Goal: Task Accomplishment & Management: Use online tool/utility

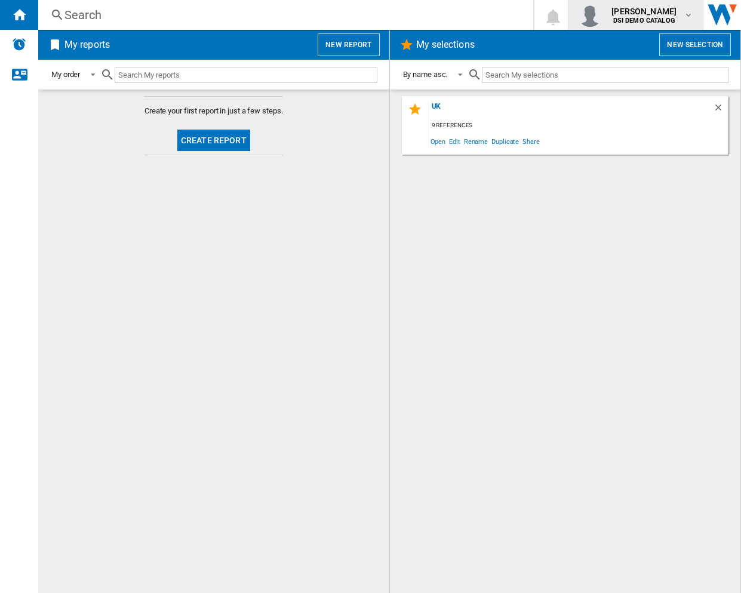
click at [676, 14] on div "[PERSON_NAME] DSI DEMO CATALOG" at bounding box center [645, 14] width 77 height 19
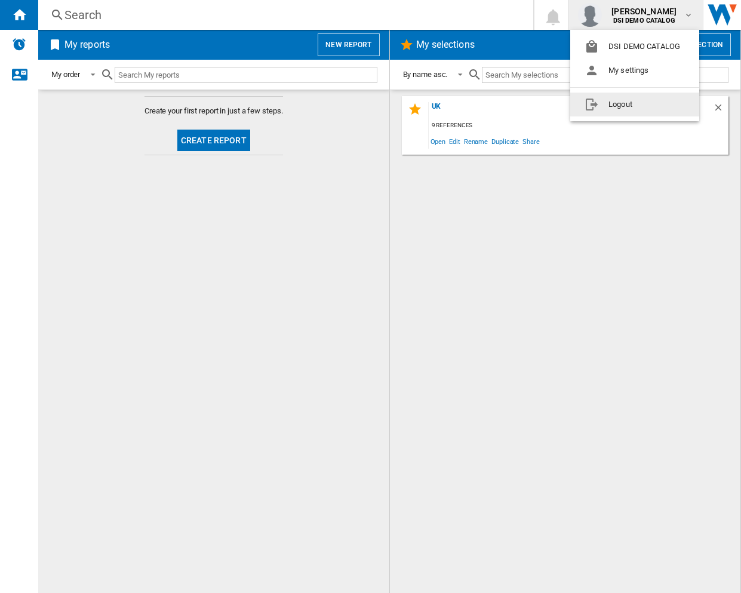
click at [402, 231] on md-backdrop at bounding box center [370, 296] width 741 height 593
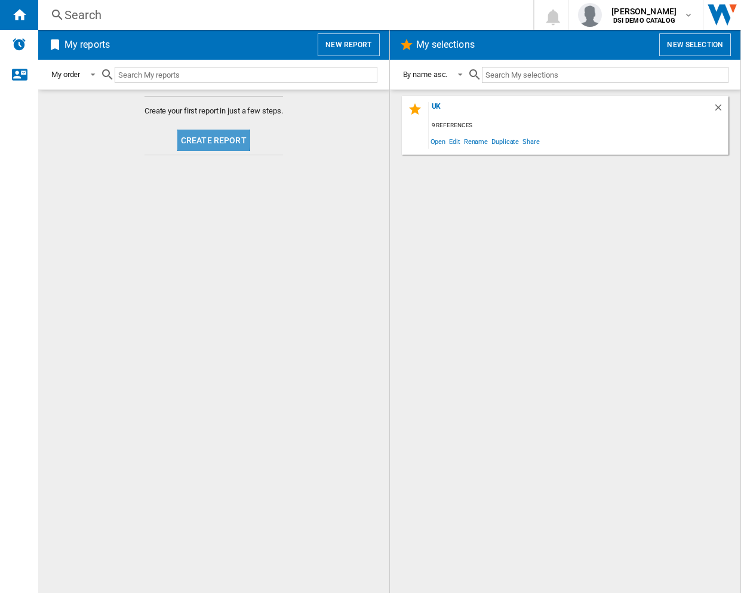
click at [208, 139] on button "Create report" at bounding box center [213, 140] width 73 height 21
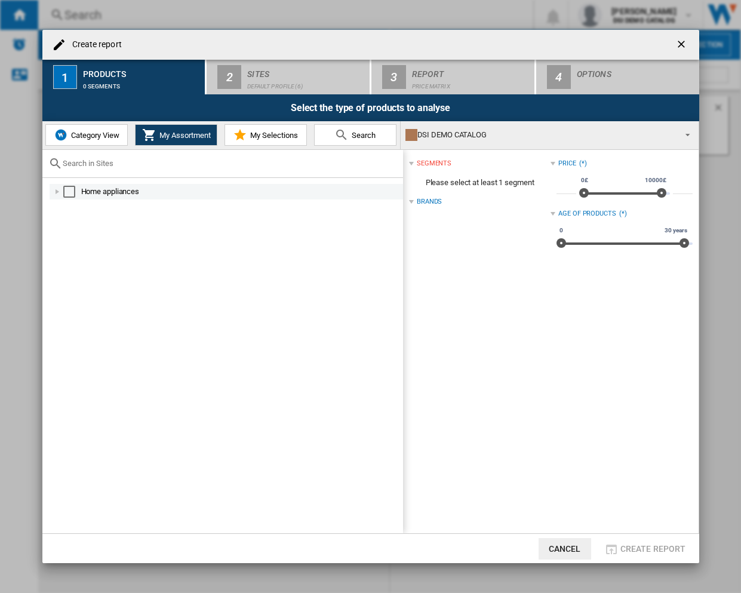
click at [57, 193] on div at bounding box center [57, 192] width 12 height 12
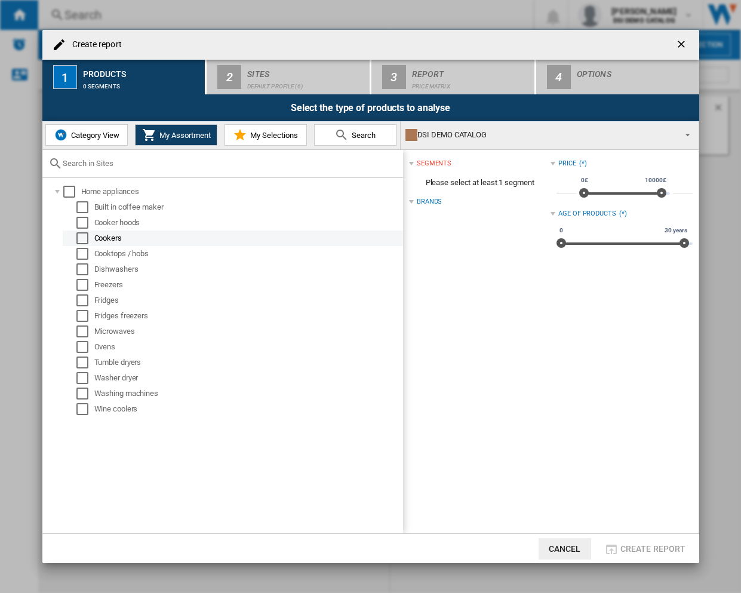
click at [83, 235] on div "Select" at bounding box center [82, 238] width 12 height 12
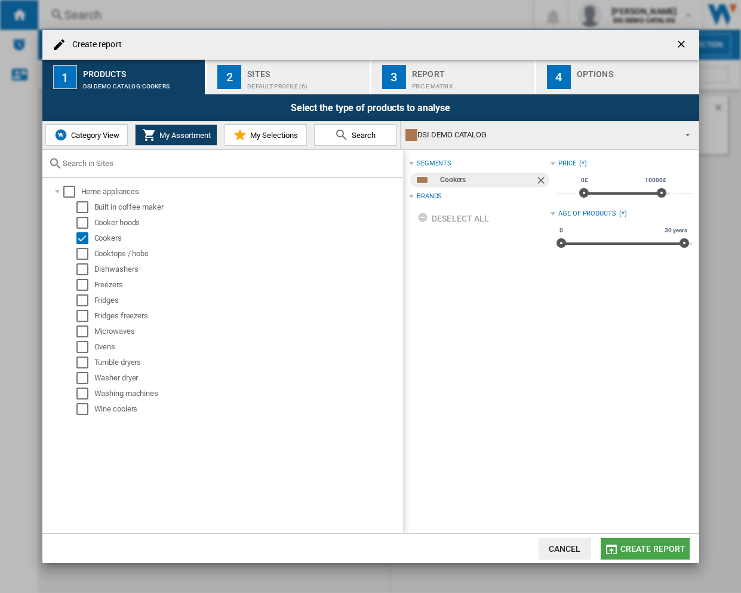
click at [662, 546] on span "Create report" at bounding box center [653, 549] width 66 height 10
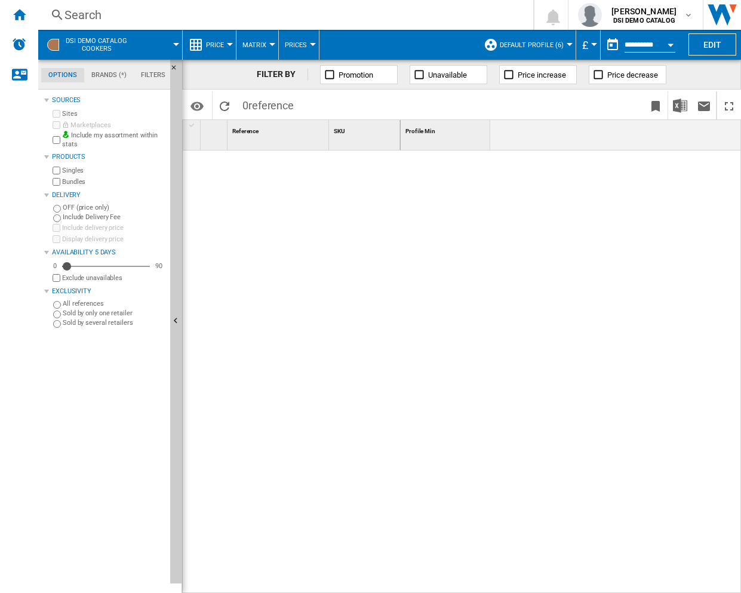
click at [217, 47] on span "Price" at bounding box center [215, 45] width 18 height 8
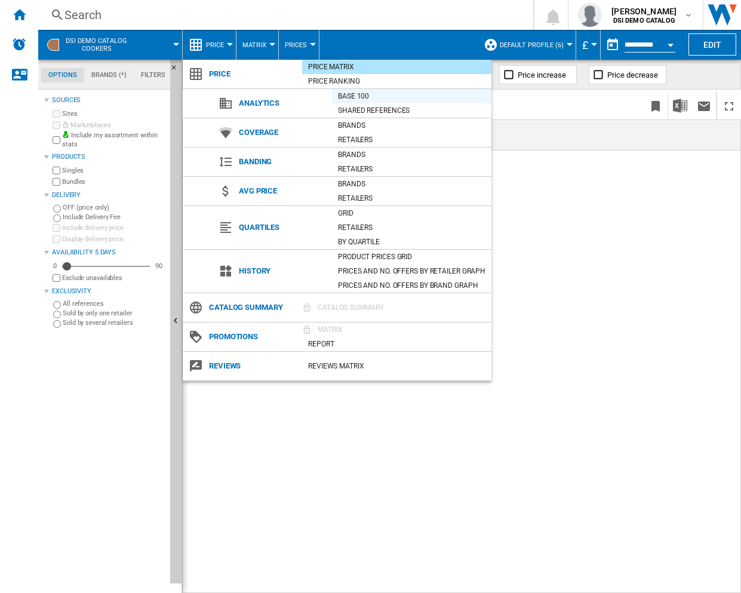
click at [371, 97] on div "Base 100" at bounding box center [411, 96] width 159 height 12
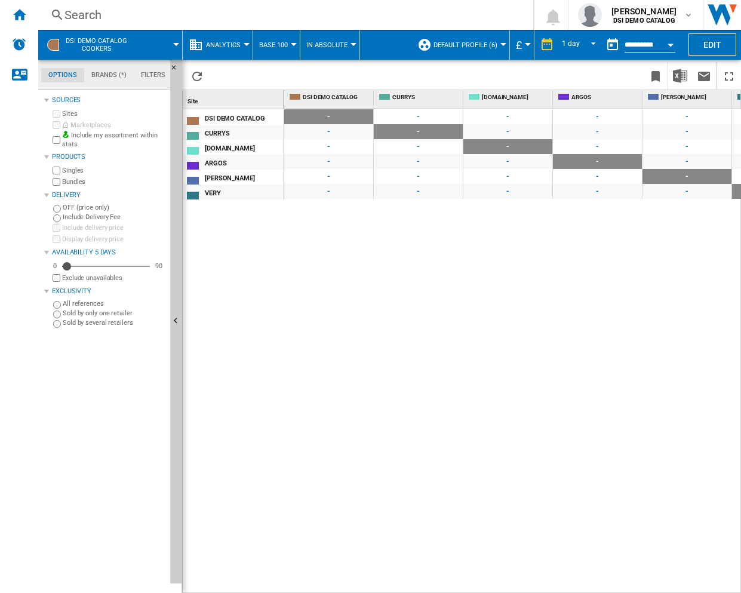
click at [410, 137] on span "-" at bounding box center [418, 131] width 89 height 15
click at [472, 53] on button "Default profile (6)" at bounding box center [468, 45] width 70 height 30
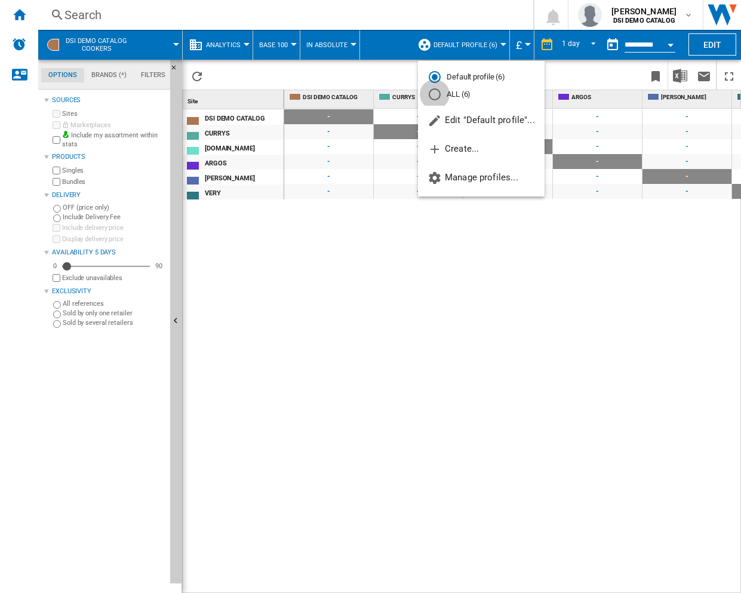
click at [436, 96] on div "ALL (6)" at bounding box center [435, 94] width 12 height 12
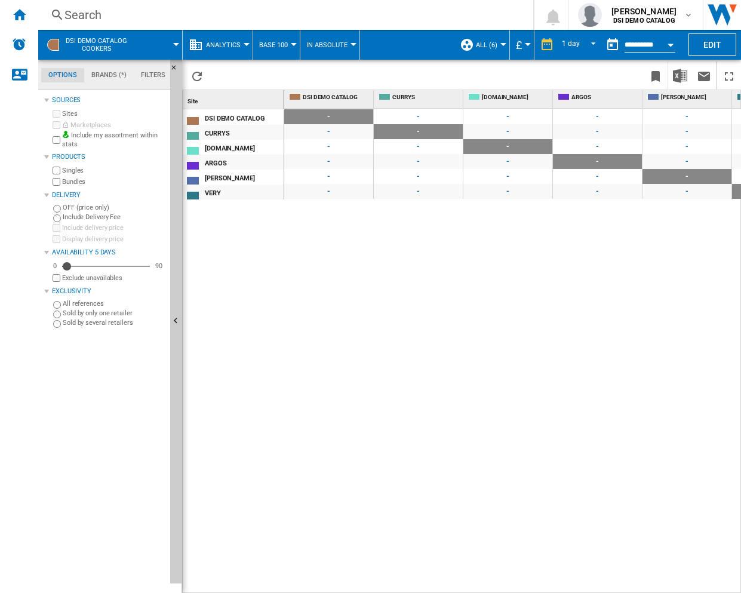
click at [273, 39] on button "Base 100" at bounding box center [276, 45] width 35 height 30
click at [273, 39] on md-backdrop at bounding box center [370, 296] width 741 height 593
click at [340, 39] on button "In Absolute" at bounding box center [329, 45] width 47 height 30
click at [340, 39] on md-backdrop at bounding box center [370, 296] width 741 height 593
click at [223, 45] on span "Analytics" at bounding box center [223, 45] width 35 height 8
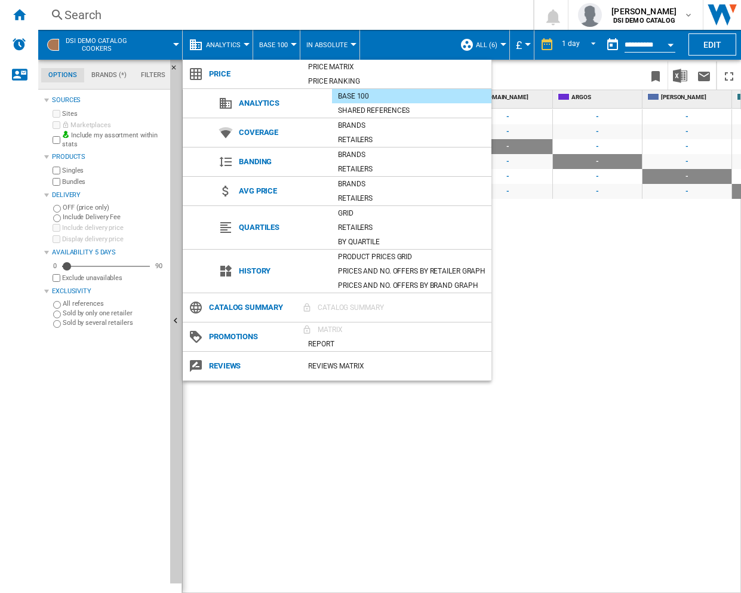
click at [223, 45] on md-backdrop at bounding box center [370, 296] width 741 height 593
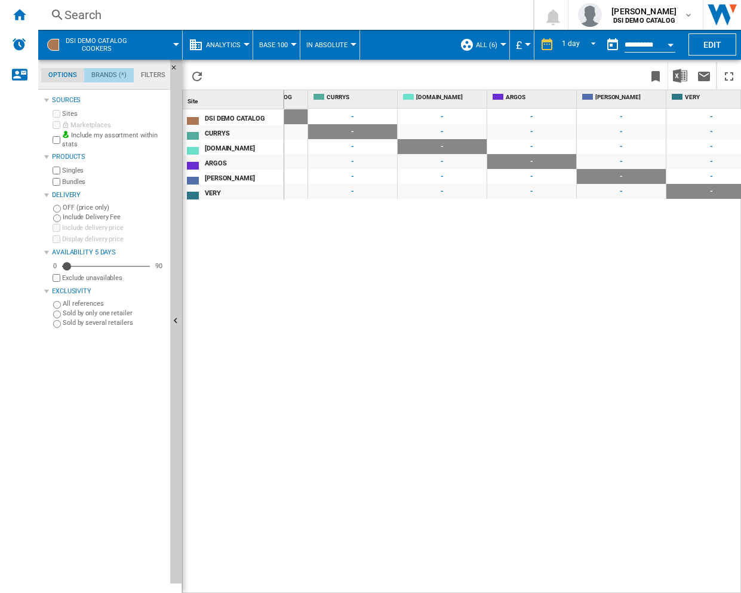
click at [115, 76] on md-tab-item "Brands (*)" at bounding box center [109, 75] width 50 height 14
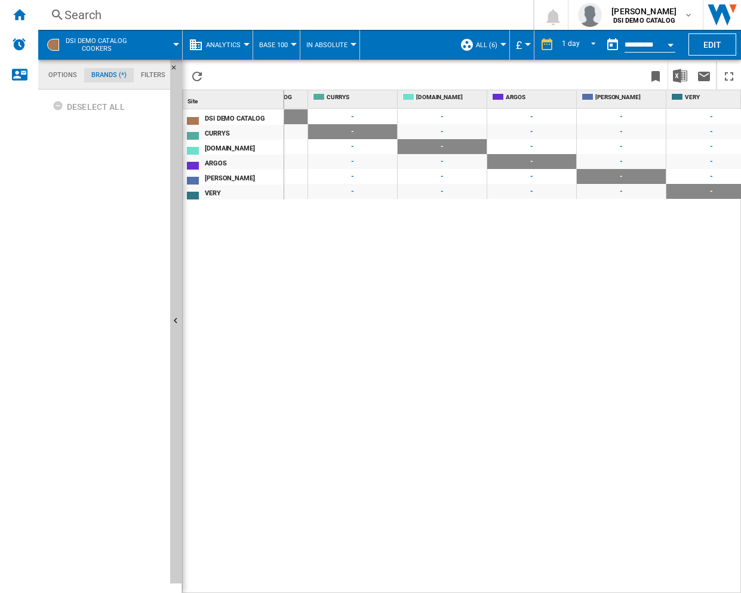
click at [221, 44] on span "Analytics" at bounding box center [223, 45] width 35 height 8
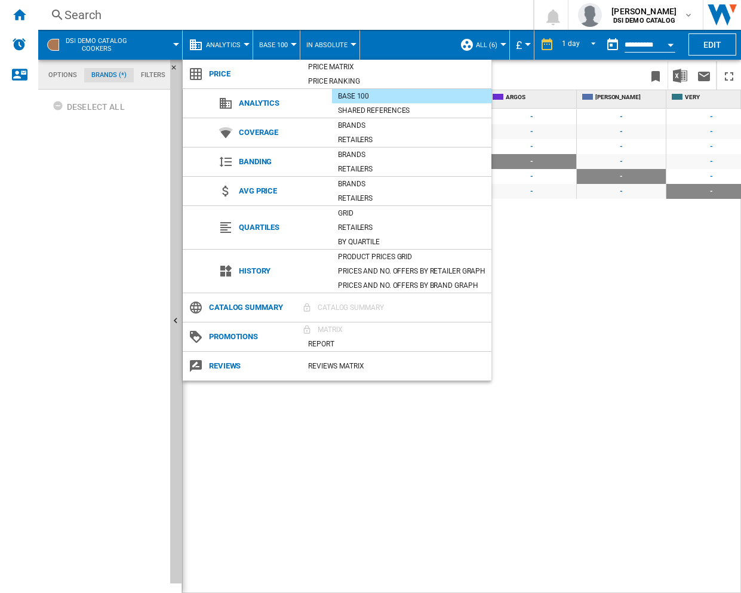
click at [640, 220] on md-backdrop at bounding box center [370, 296] width 741 height 593
